Goal: Task Accomplishment & Management: Complete application form

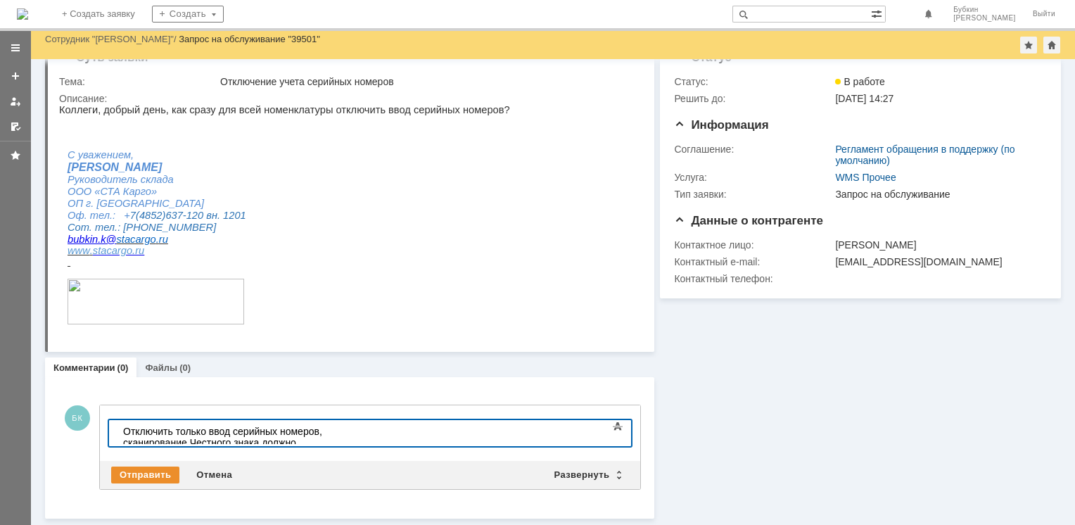
scroll to position [22, 0]
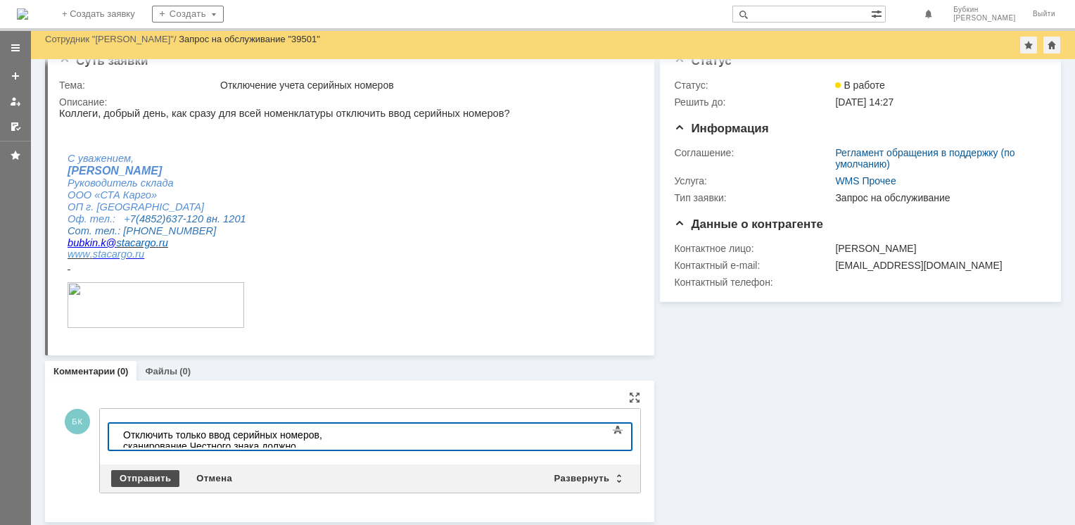
click at [123, 480] on div "Отправить" at bounding box center [145, 478] width 68 height 17
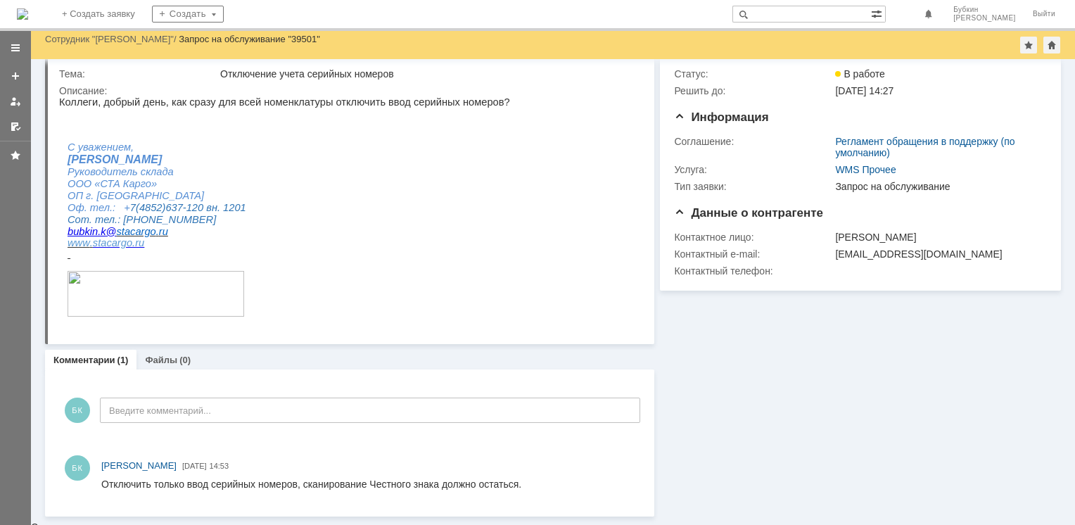
scroll to position [30, 0]
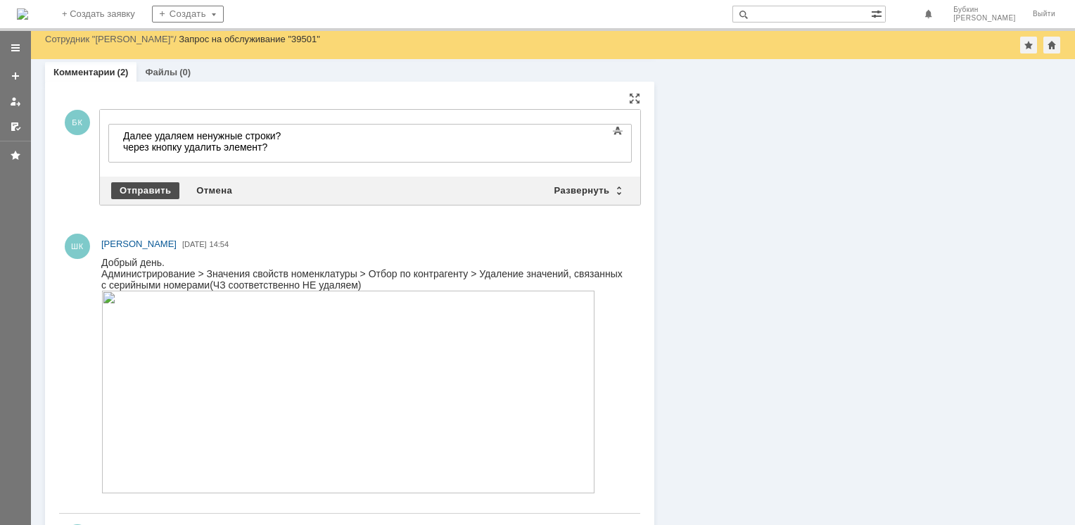
click at [151, 186] on div "Отправить" at bounding box center [145, 190] width 68 height 17
